Goal: Task Accomplishment & Management: Manage account settings

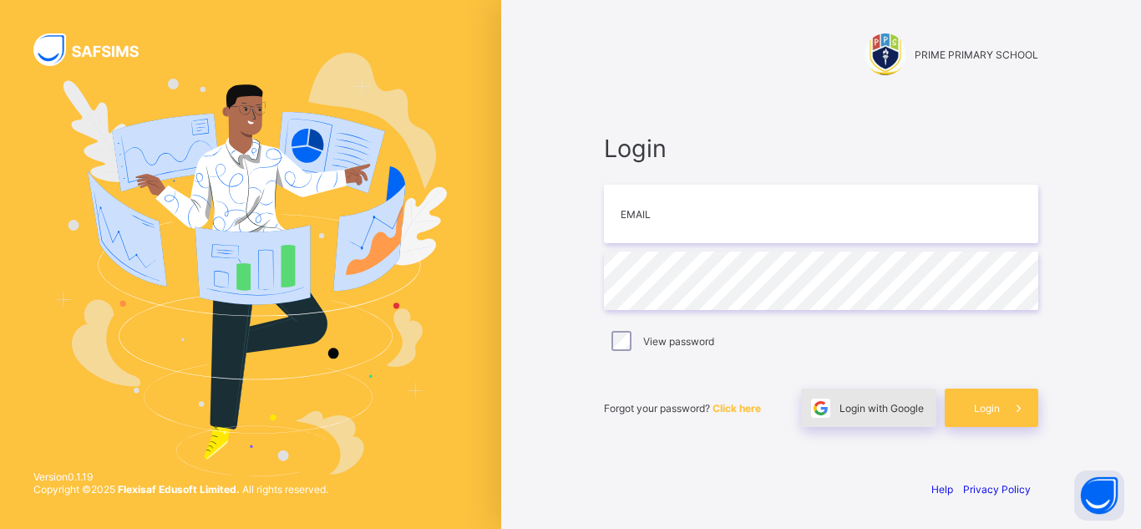
click at [884, 413] on span "Login with Google" at bounding box center [881, 408] width 84 height 13
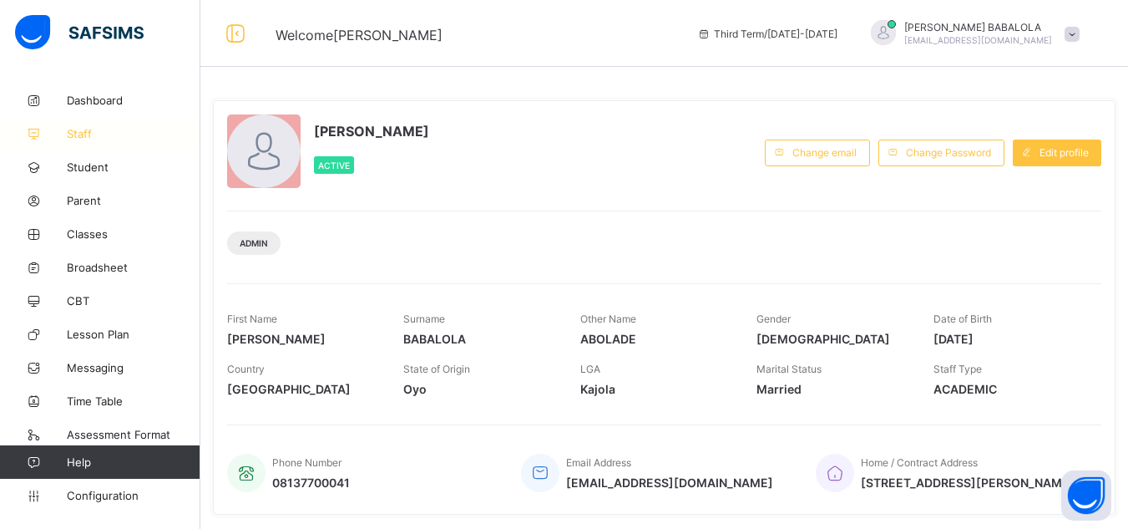
click at [98, 134] on span "Staff" at bounding box center [134, 133] width 134 height 13
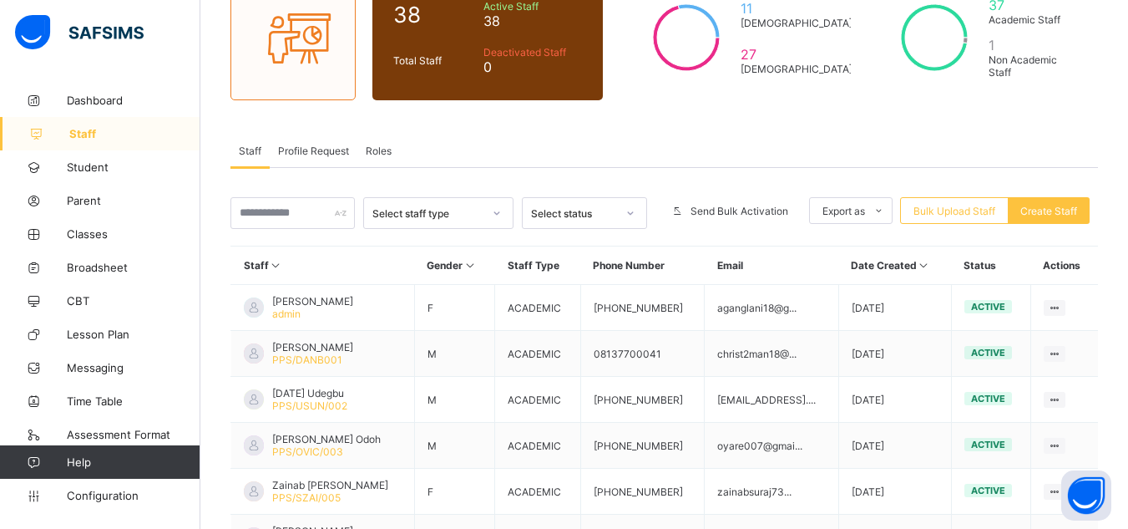
scroll to position [200, 0]
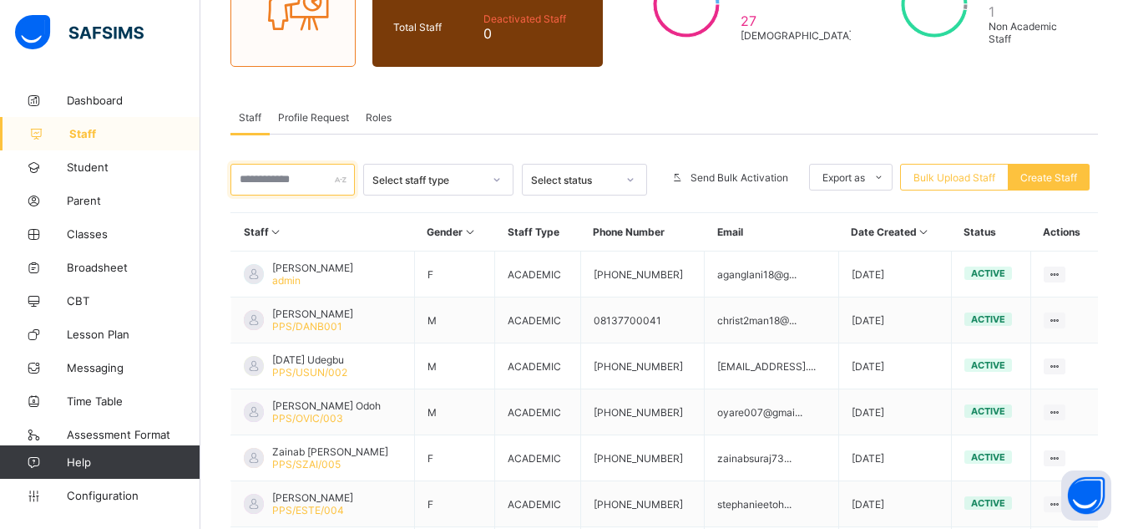
click at [317, 180] on input "text" at bounding box center [293, 180] width 124 height 32
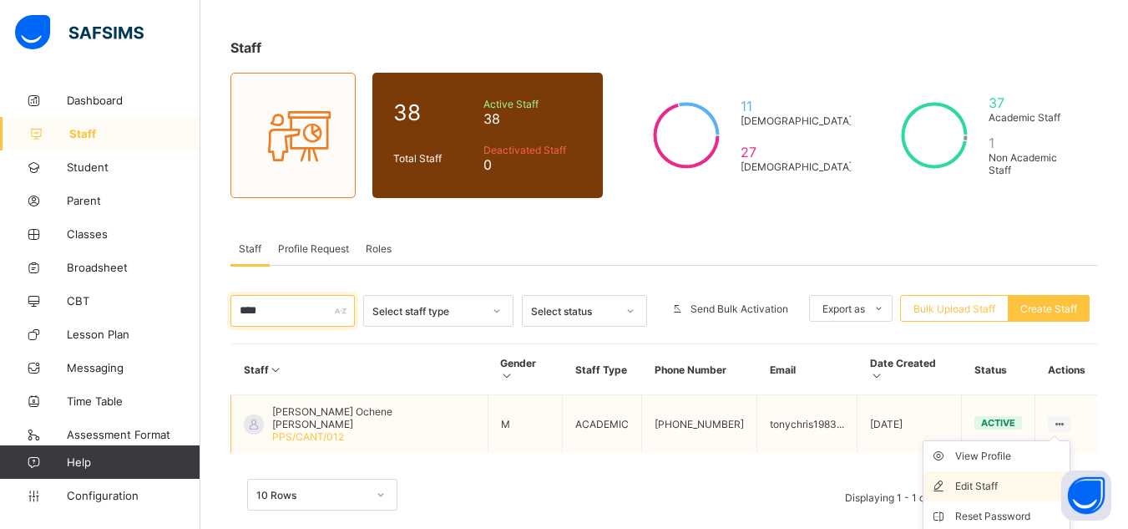
scroll to position [144, 0]
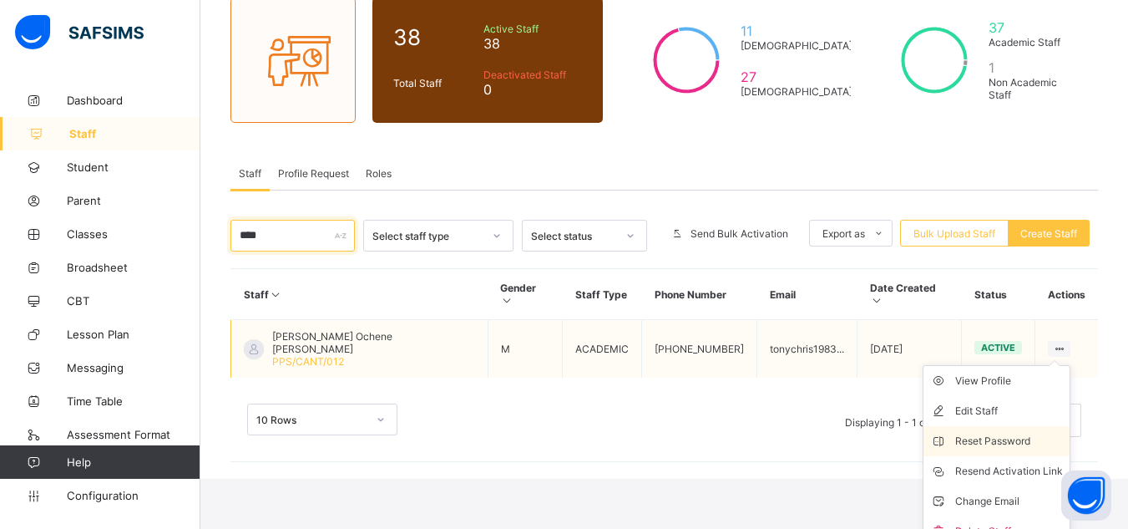
type input "****"
click at [1008, 433] on div "Reset Password" at bounding box center [1009, 441] width 108 height 17
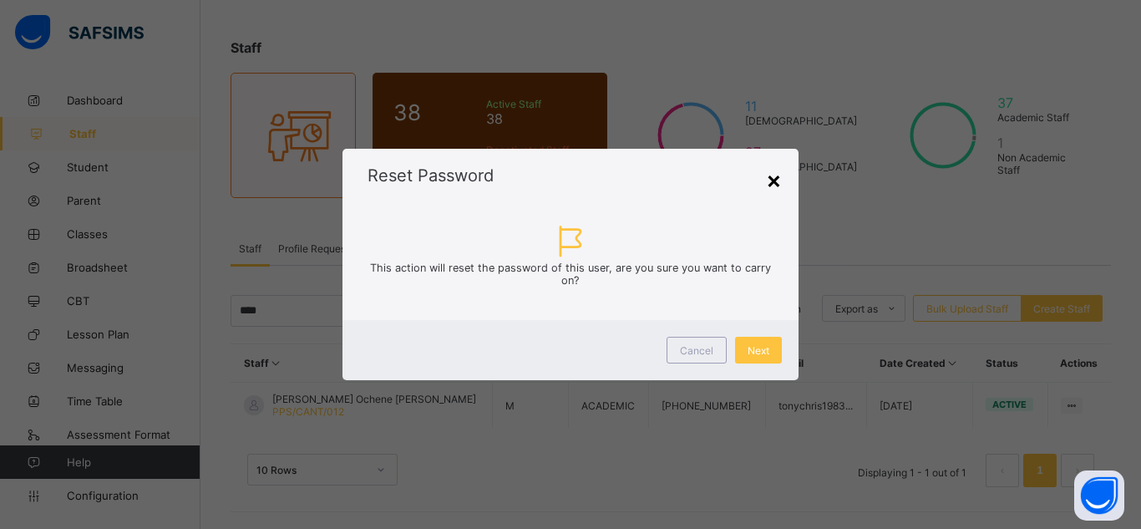
click at [773, 189] on div "×" at bounding box center [774, 179] width 16 height 28
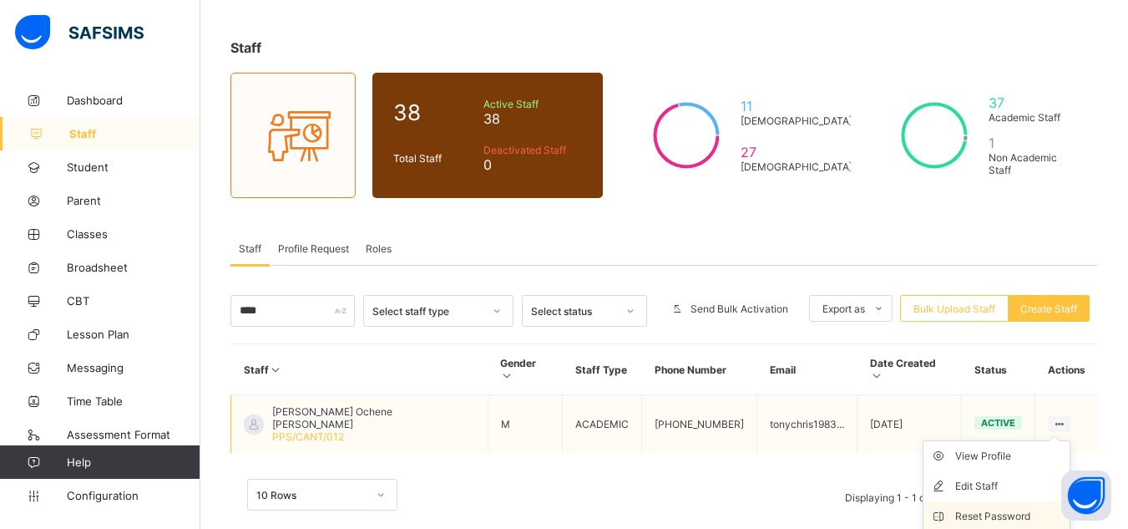
scroll to position [144, 0]
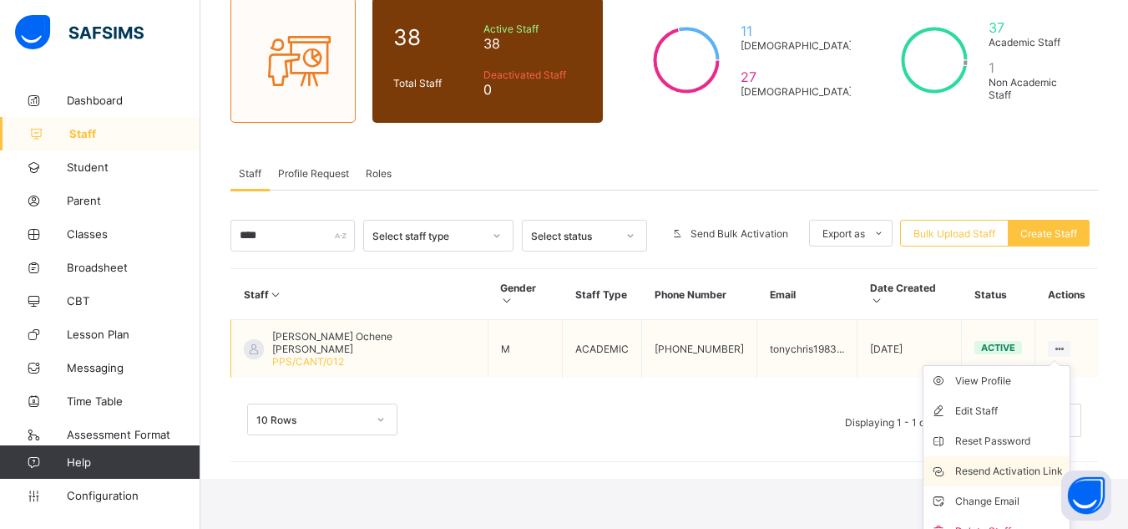
click at [1035, 463] on div "Resend Activation Link" at bounding box center [1009, 471] width 108 height 17
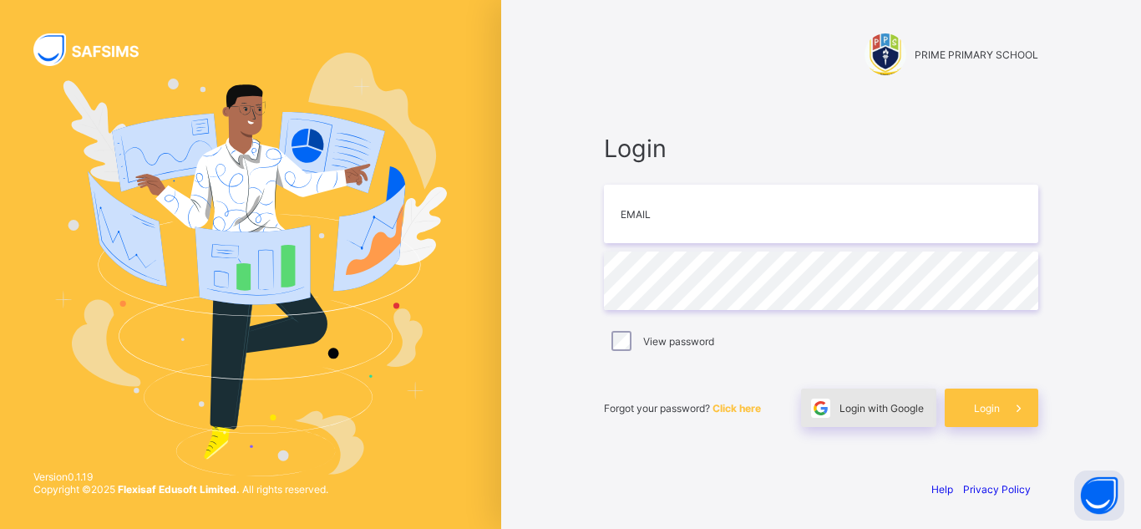
click at [839, 412] on span "Login with Google" at bounding box center [881, 408] width 84 height 13
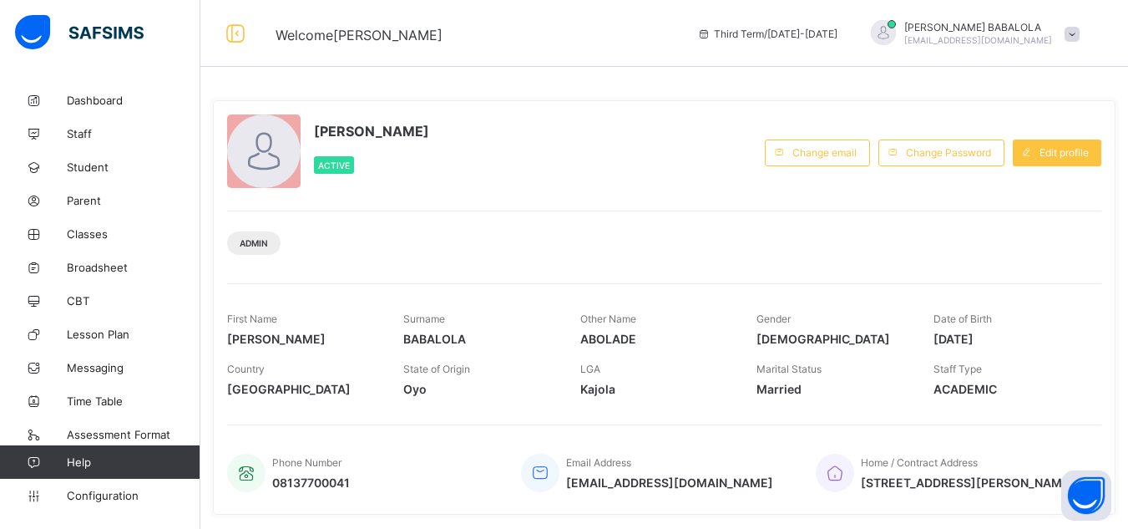
click at [112, 161] on span "Student" at bounding box center [134, 166] width 134 height 13
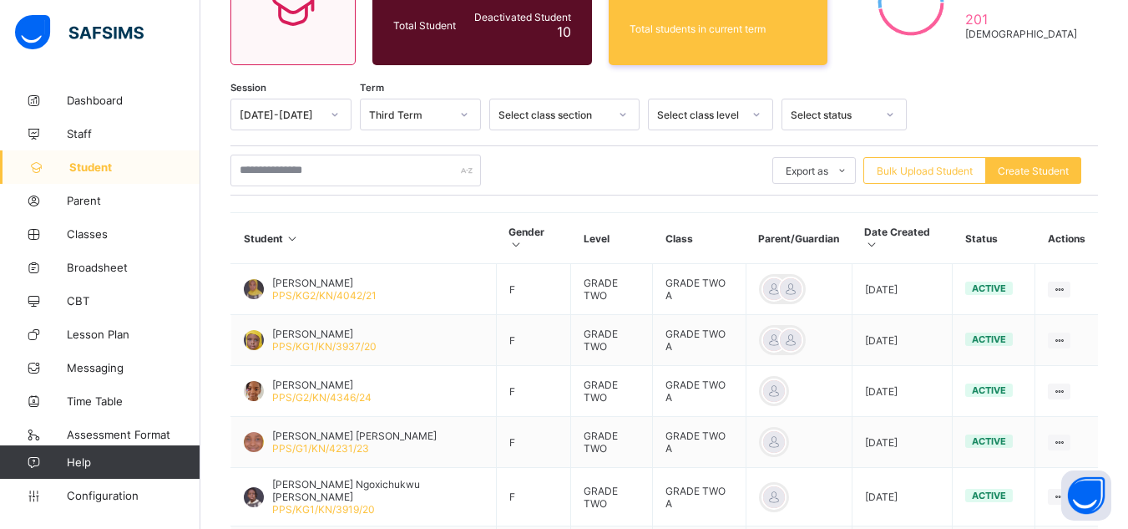
scroll to position [200, 0]
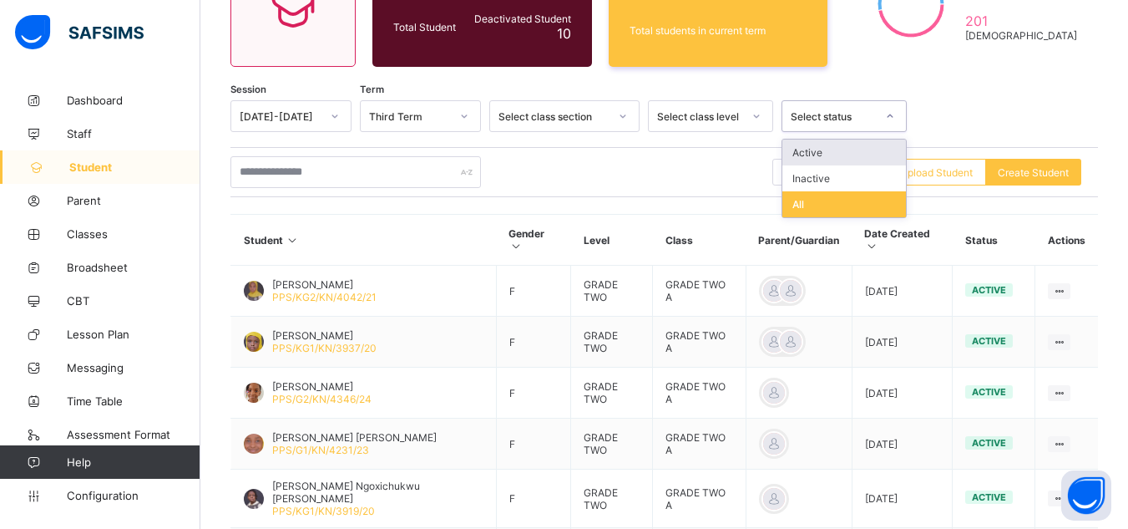
click at [826, 118] on div "Select status" at bounding box center [833, 116] width 85 height 13
click at [819, 177] on div "Inactive" at bounding box center [845, 178] width 124 height 26
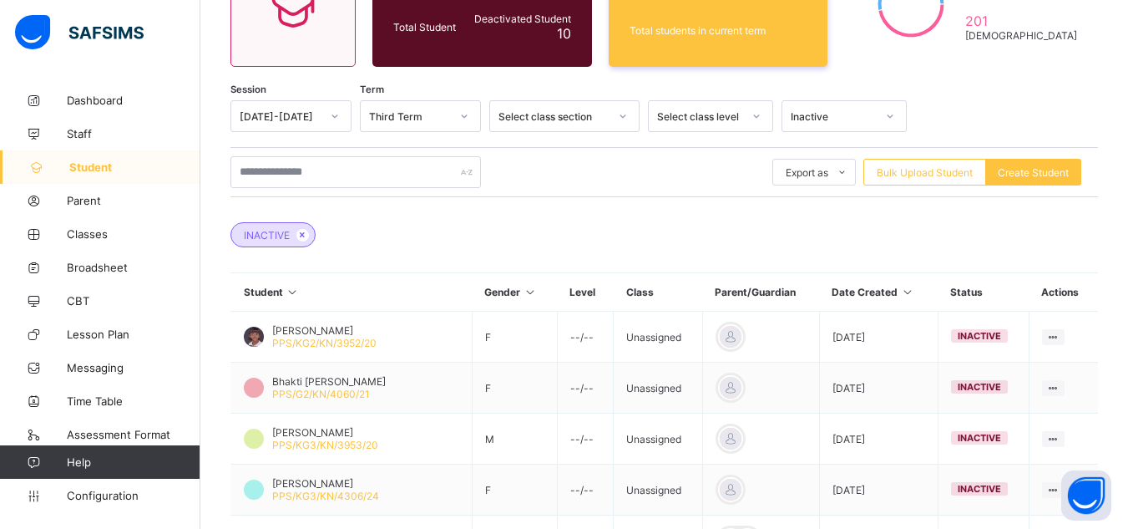
click at [485, 266] on div "Session 2024-2025 Term Third Term Select class section Select class level Inact…" at bounding box center [665, 498] width 868 height 796
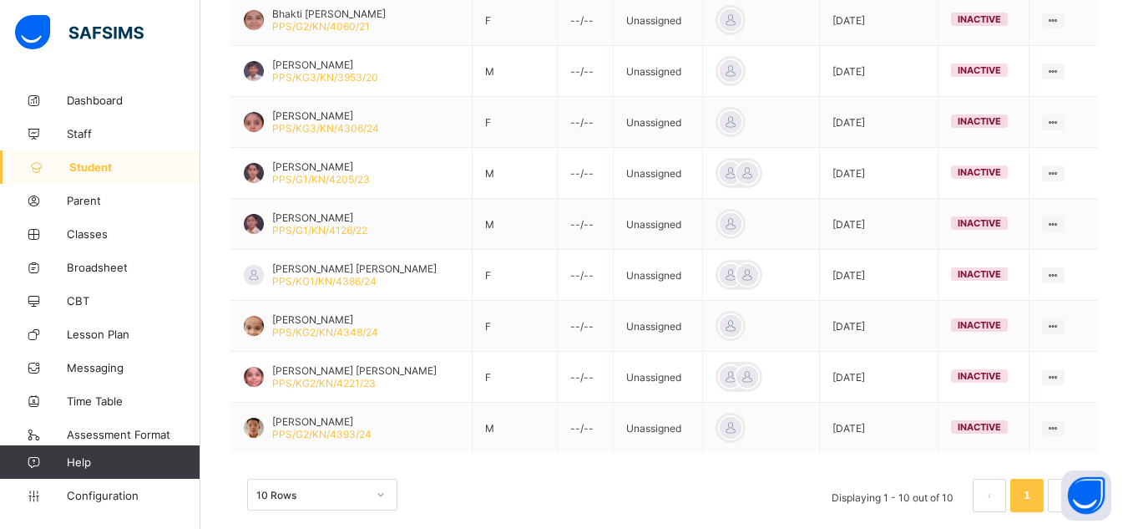
scroll to position [593, 0]
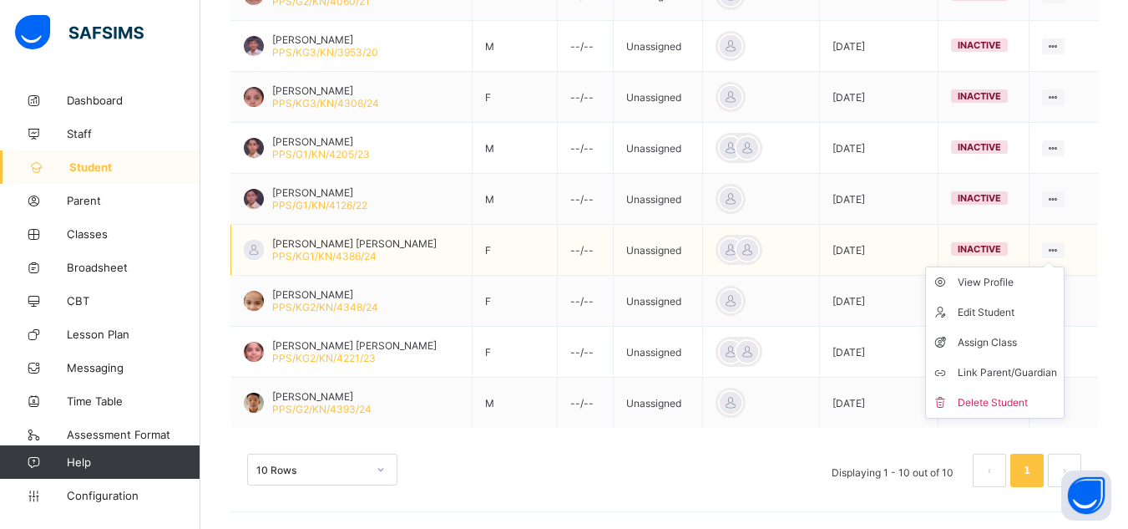
click at [1056, 242] on div at bounding box center [1053, 250] width 23 height 16
